Goal: Transaction & Acquisition: Subscribe to service/newsletter

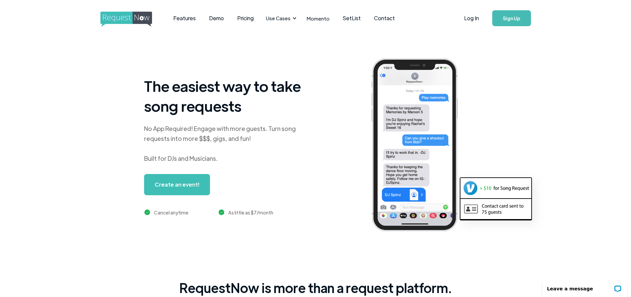
click at [506, 17] on link "Sign Up" at bounding box center [511, 18] width 39 height 16
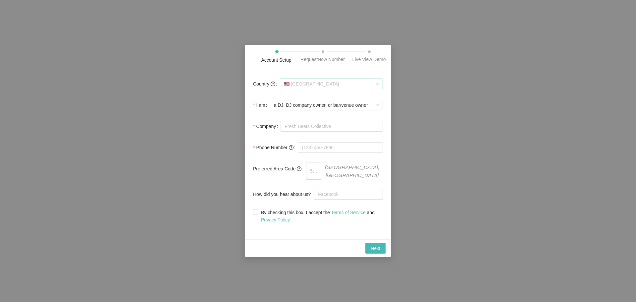
click at [319, 88] on span "🇺🇸 United States" at bounding box center [331, 84] width 95 height 10
click at [319, 104] on span "a DJ, DJ company owner, or bar/venue owner" at bounding box center [326, 105] width 105 height 10
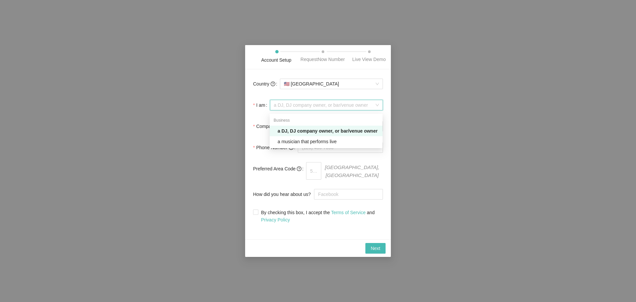
click at [313, 129] on div "a DJ, DJ company owner, or bar/venue owner" at bounding box center [328, 130] width 101 height 7
